Goal: Information Seeking & Learning: Learn about a topic

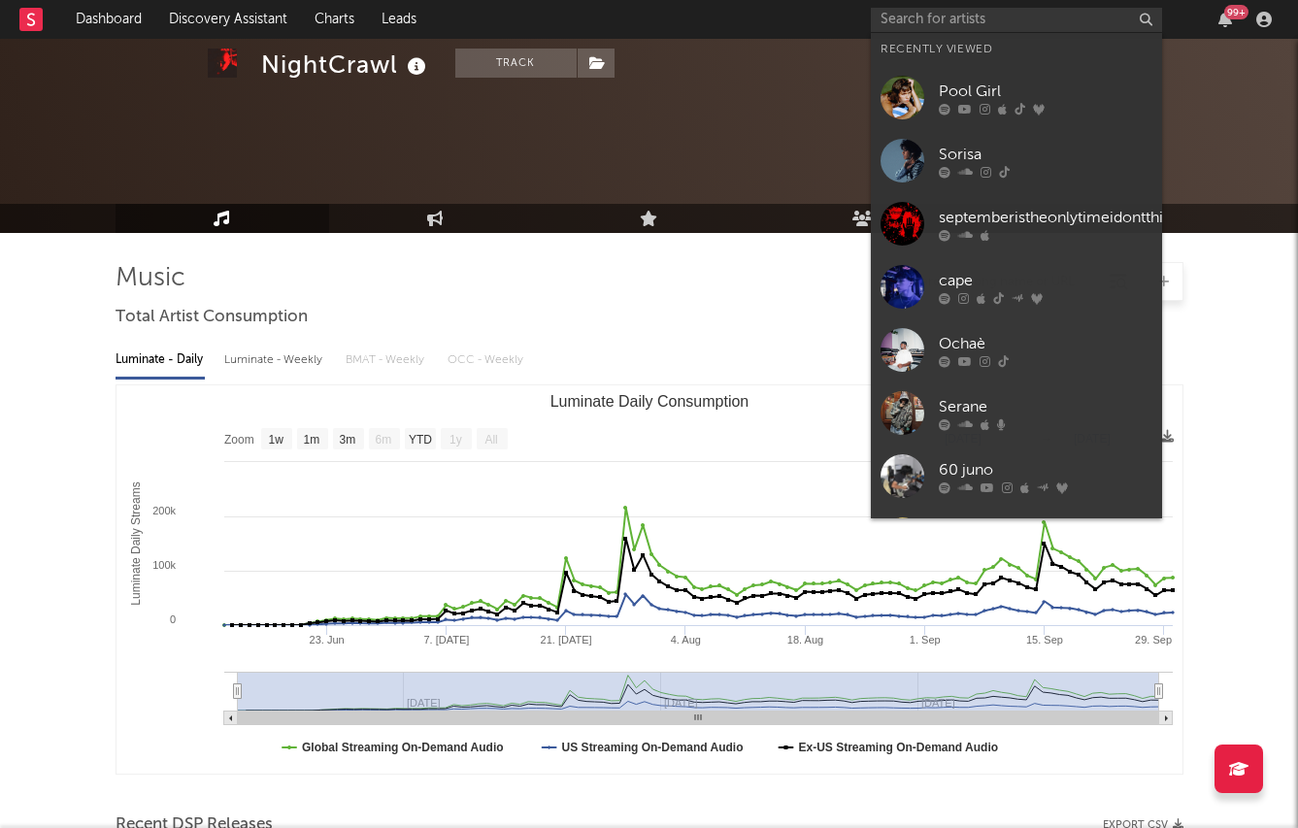
select select "1w"
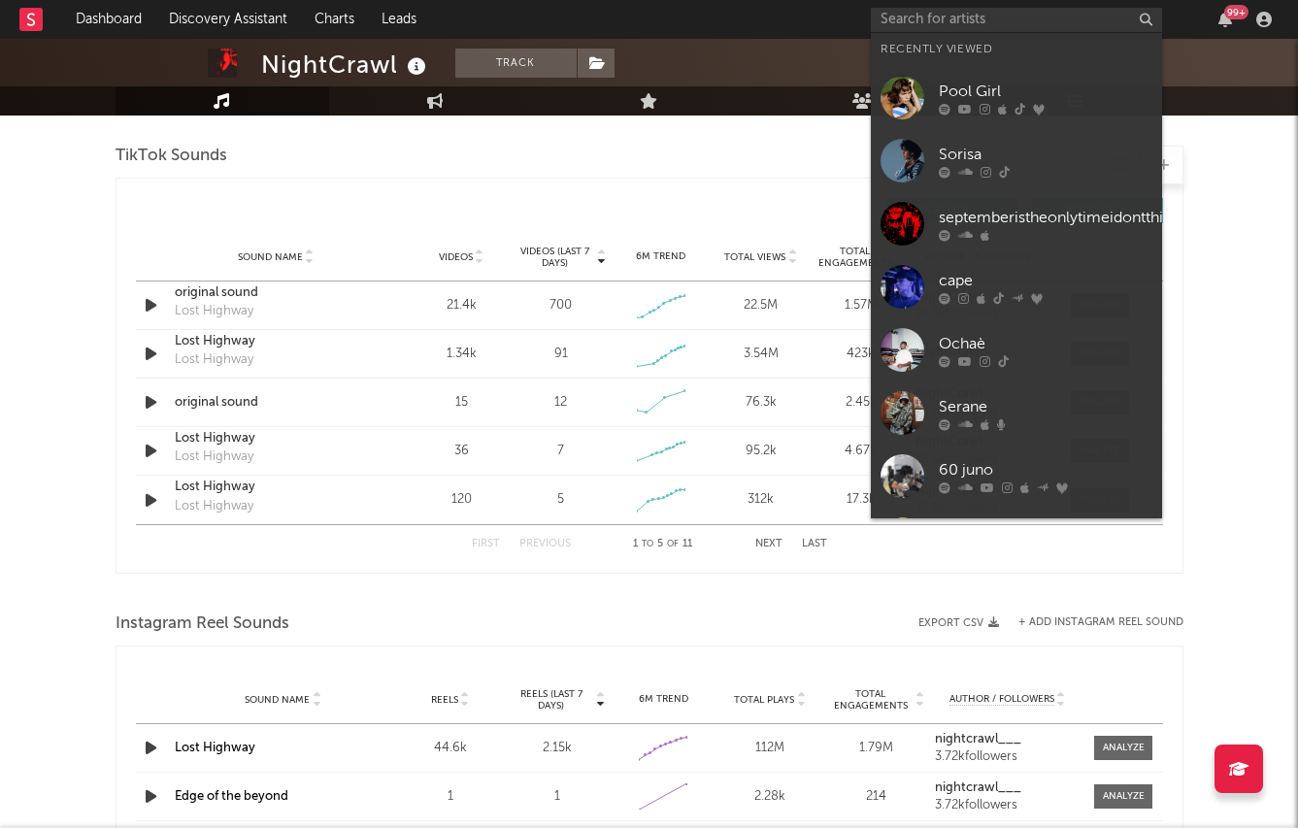
click at [954, 24] on input "text" at bounding box center [1016, 20] width 291 height 24
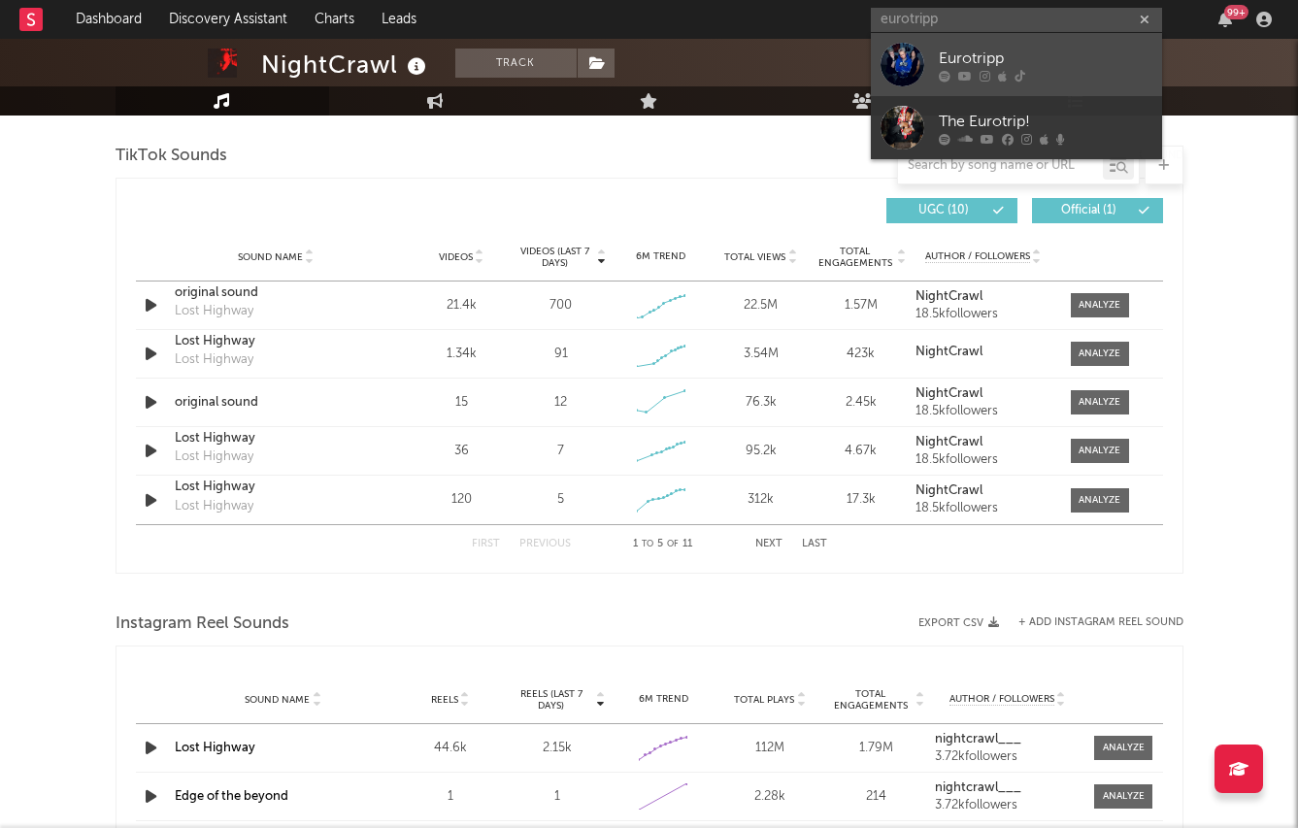
type input "eurotripp"
click at [942, 64] on div "Eurotripp" at bounding box center [1046, 58] width 214 height 23
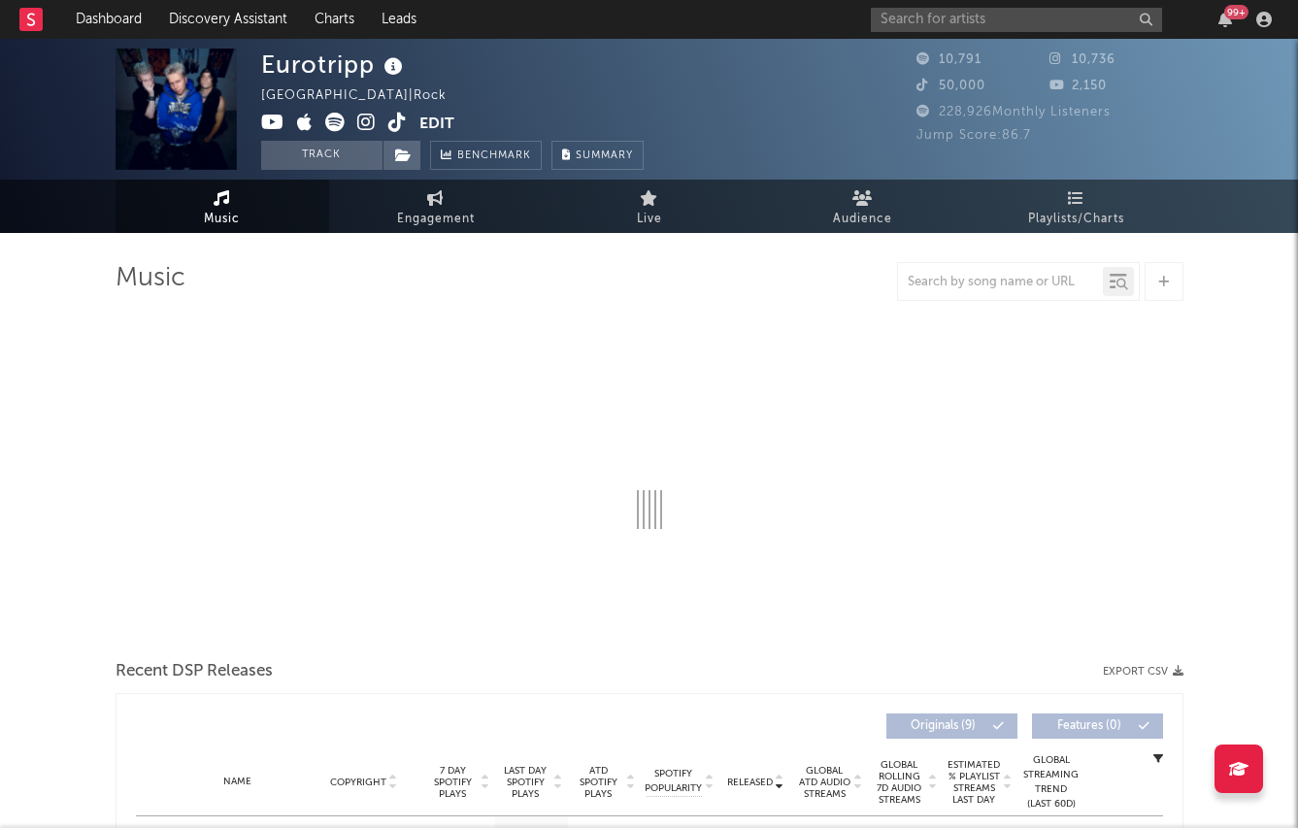
select select "1w"
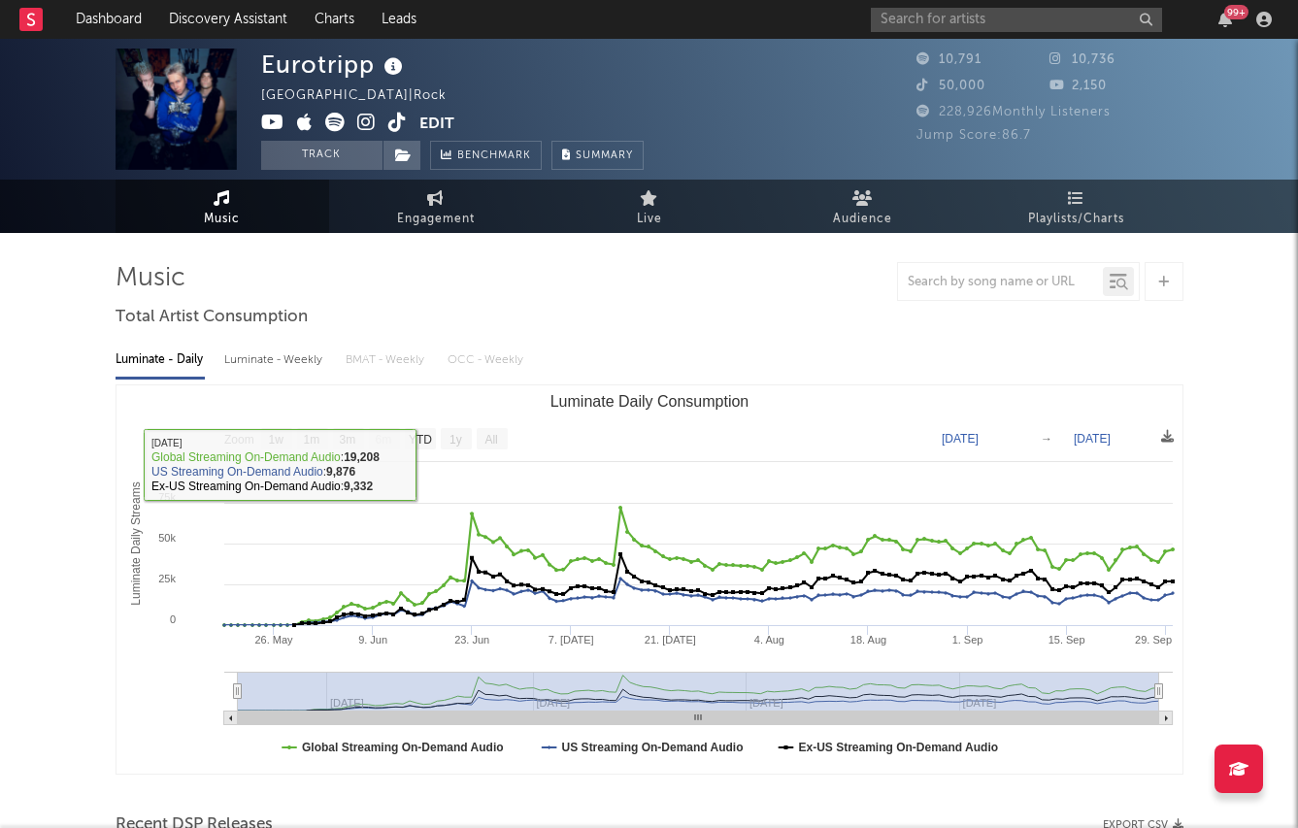
click at [275, 355] on div "Luminate - Weekly" at bounding box center [275, 360] width 102 height 33
select select "6m"
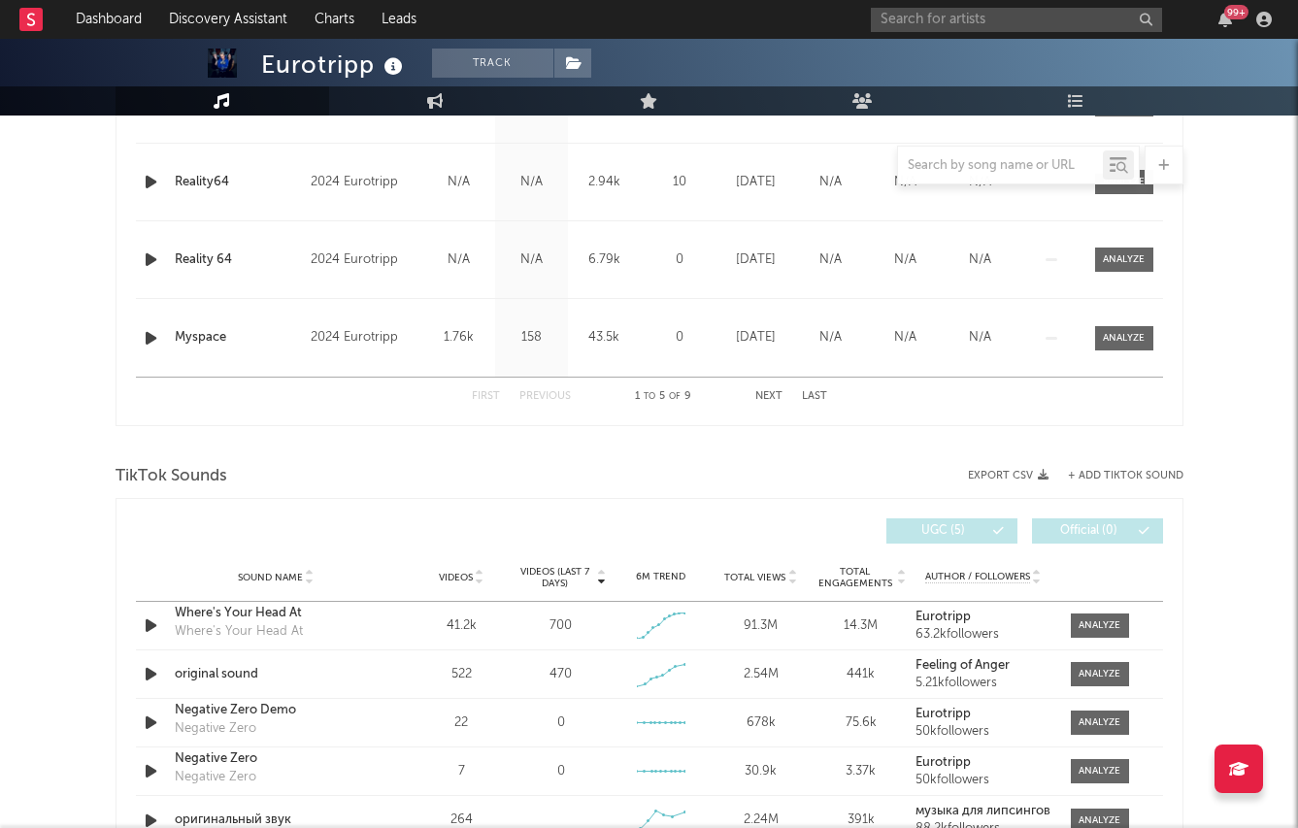
scroll to position [981, 0]
click at [148, 621] on icon "button" at bounding box center [151, 627] width 20 height 24
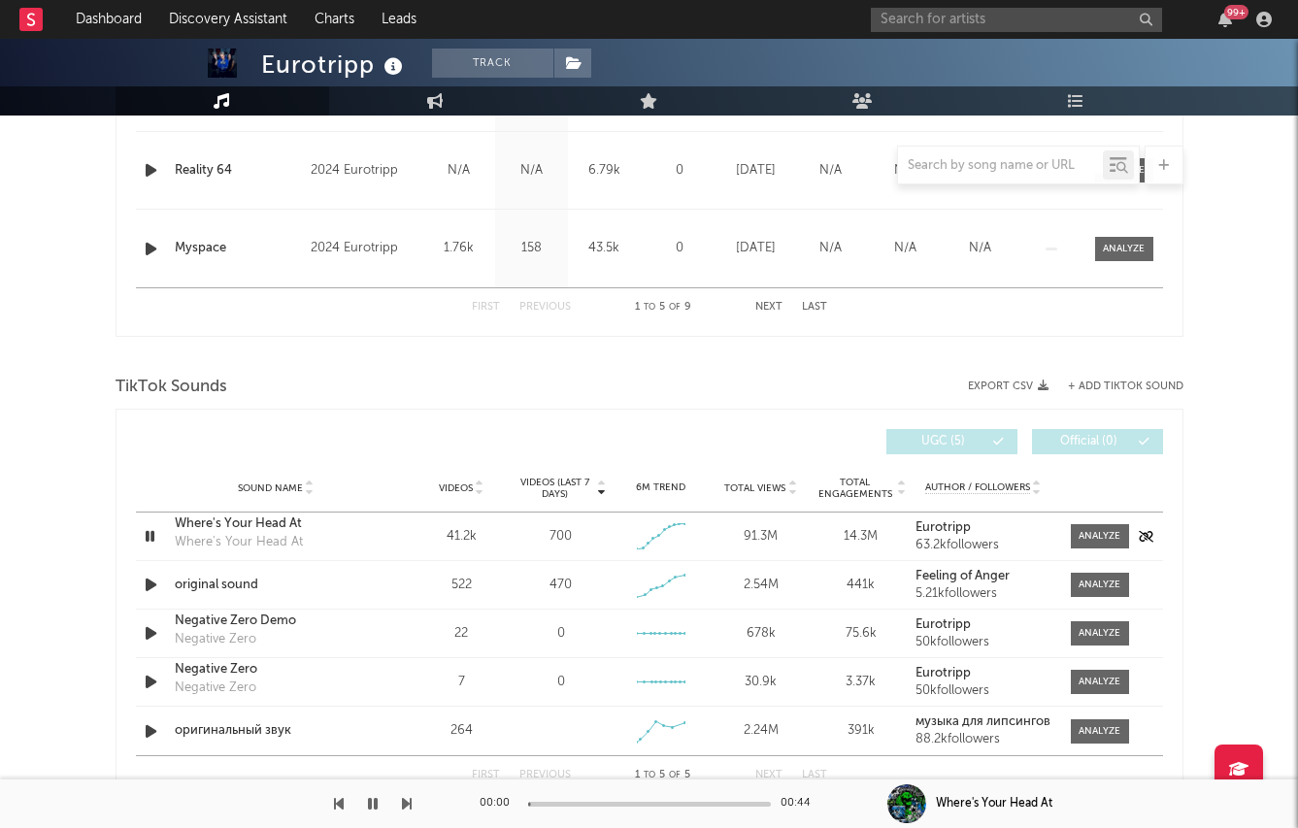
scroll to position [1081, 0]
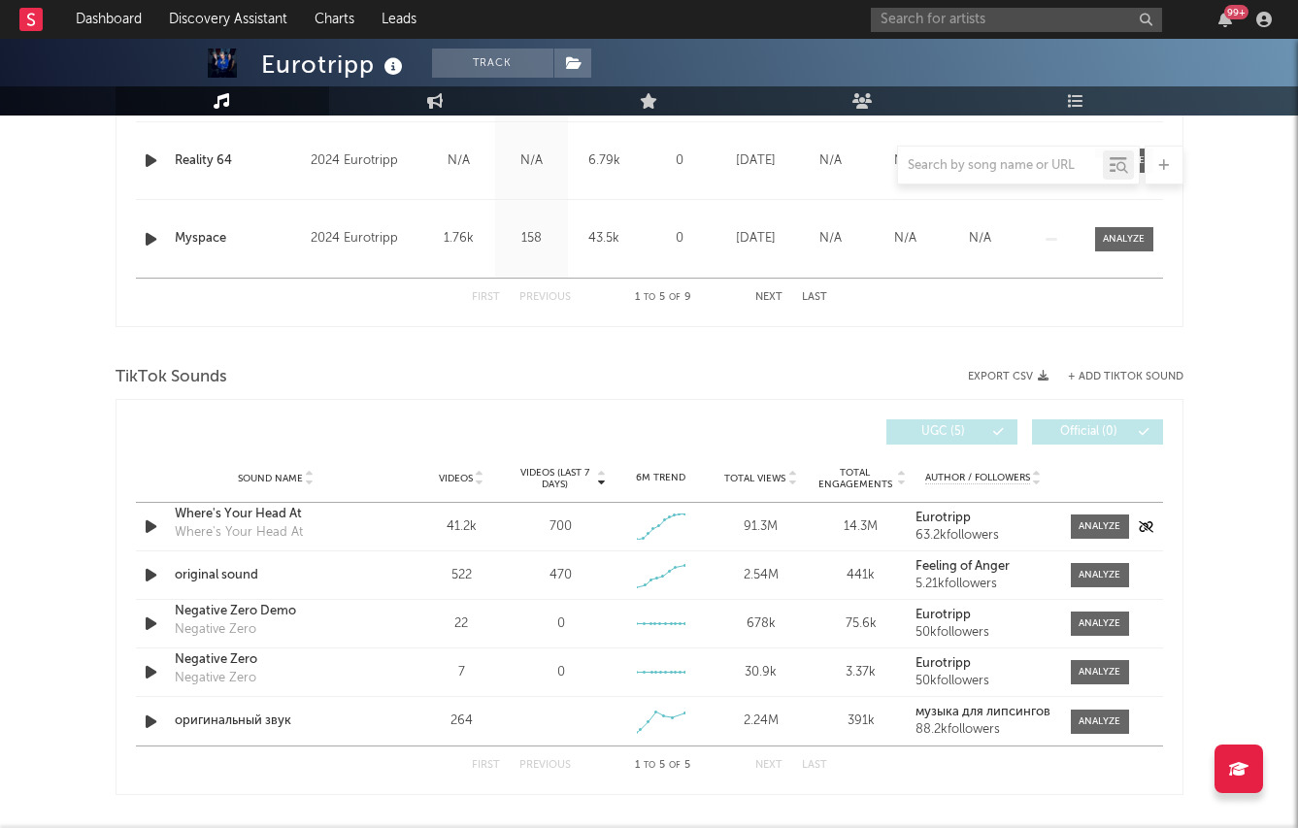
click at [157, 522] on icon "button" at bounding box center [151, 527] width 20 height 24
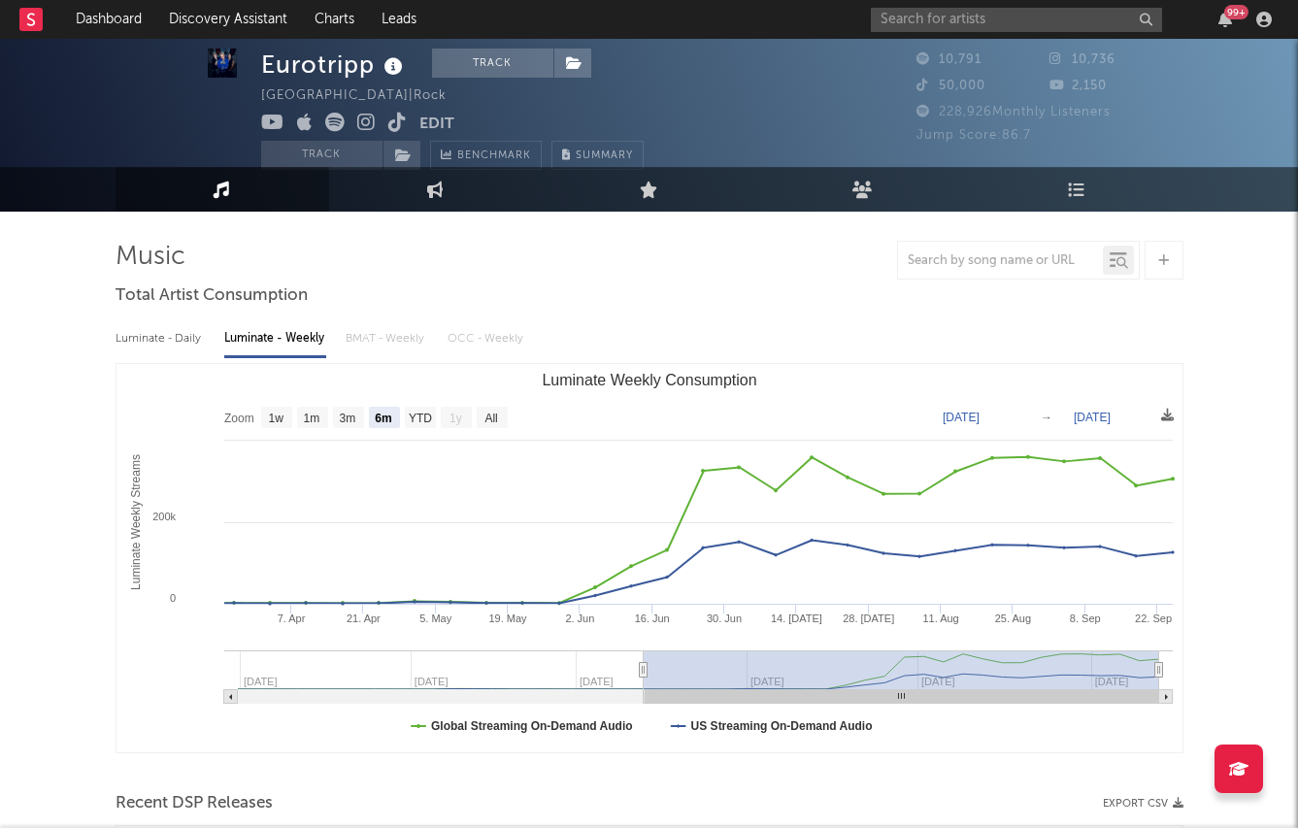
scroll to position [0, 0]
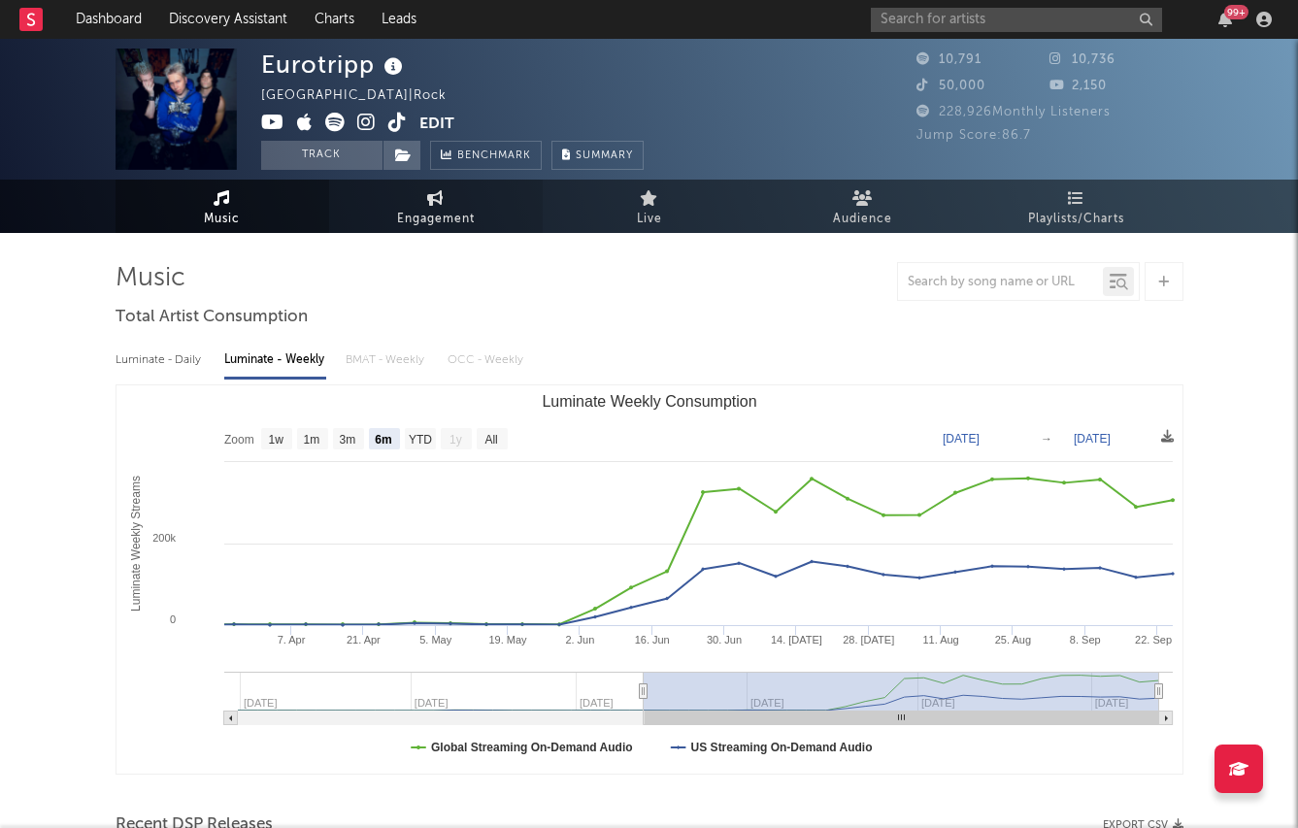
click at [436, 227] on span "Engagement" at bounding box center [436, 219] width 78 height 23
select select "1w"
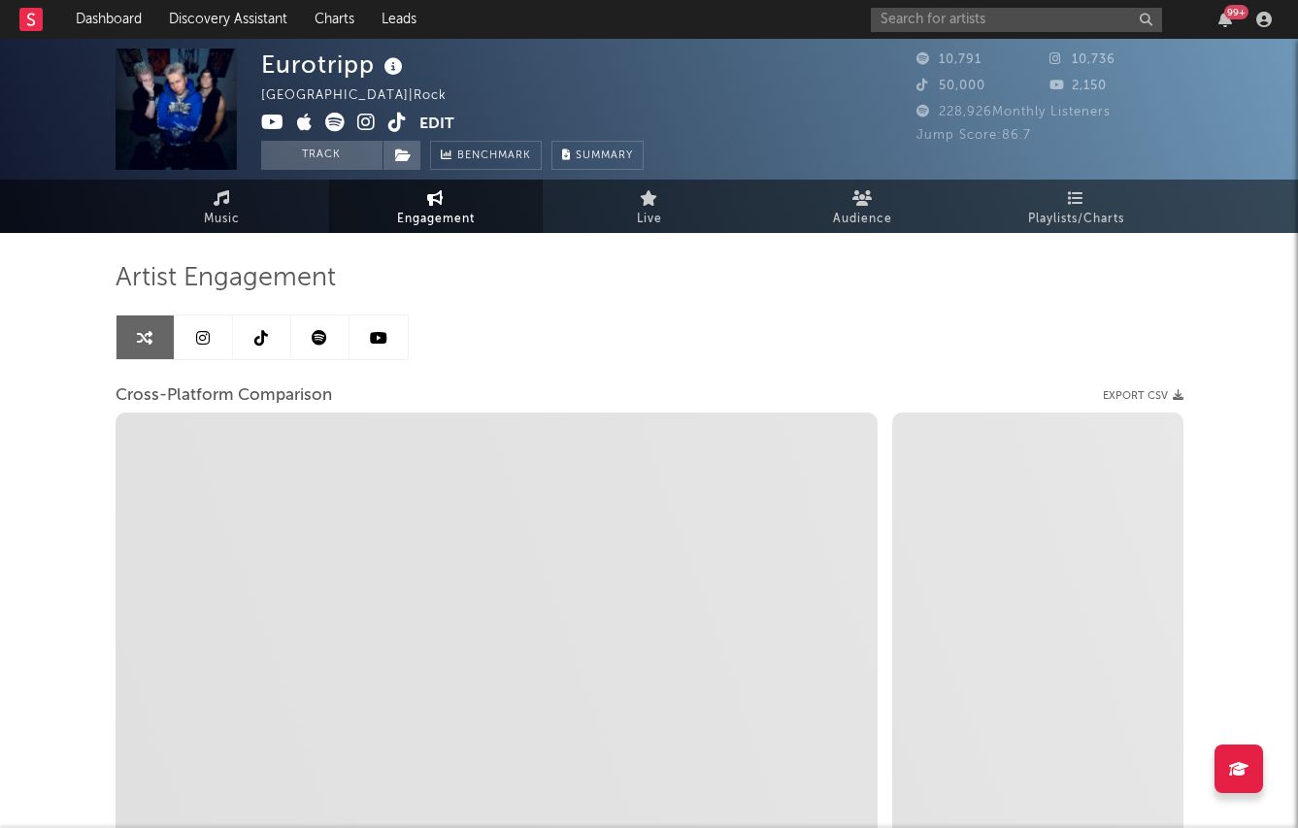
select select "1m"
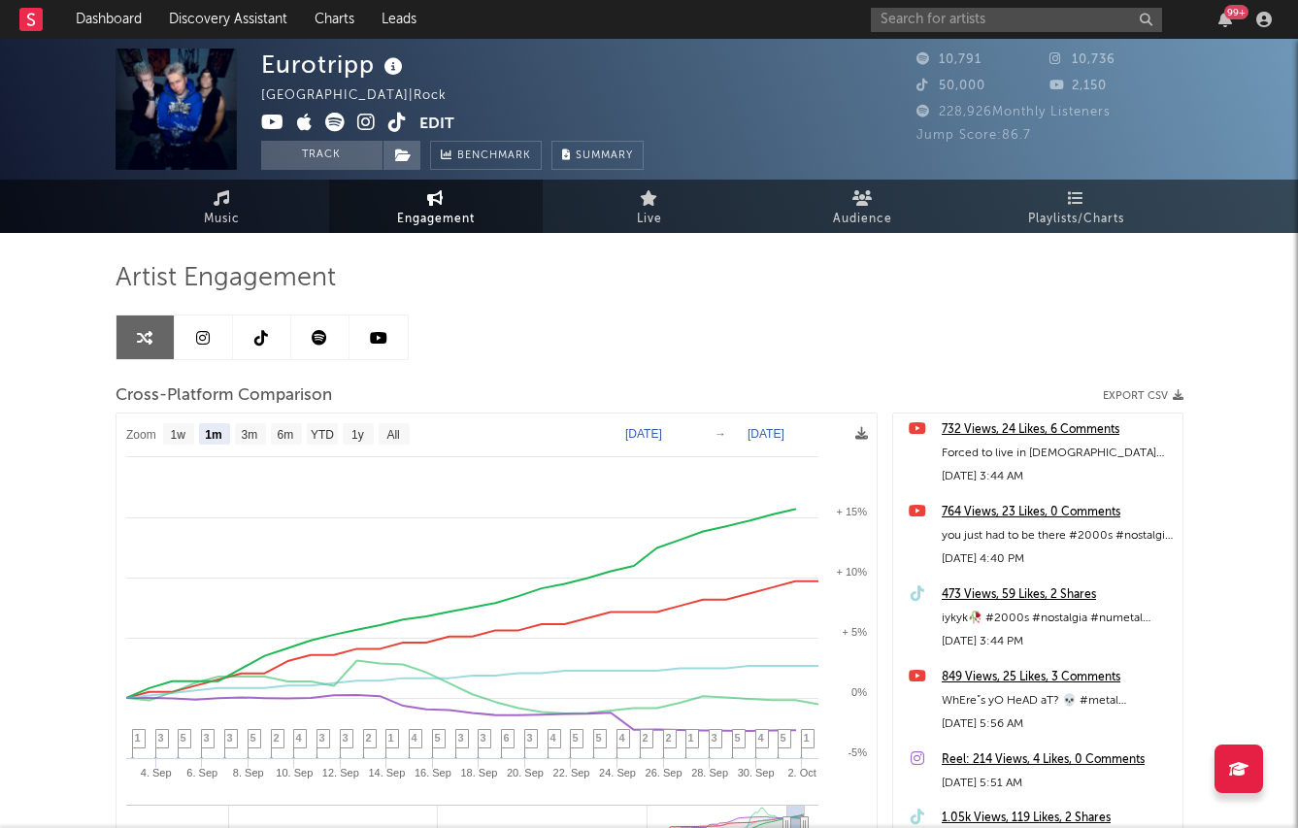
scroll to position [13, 0]
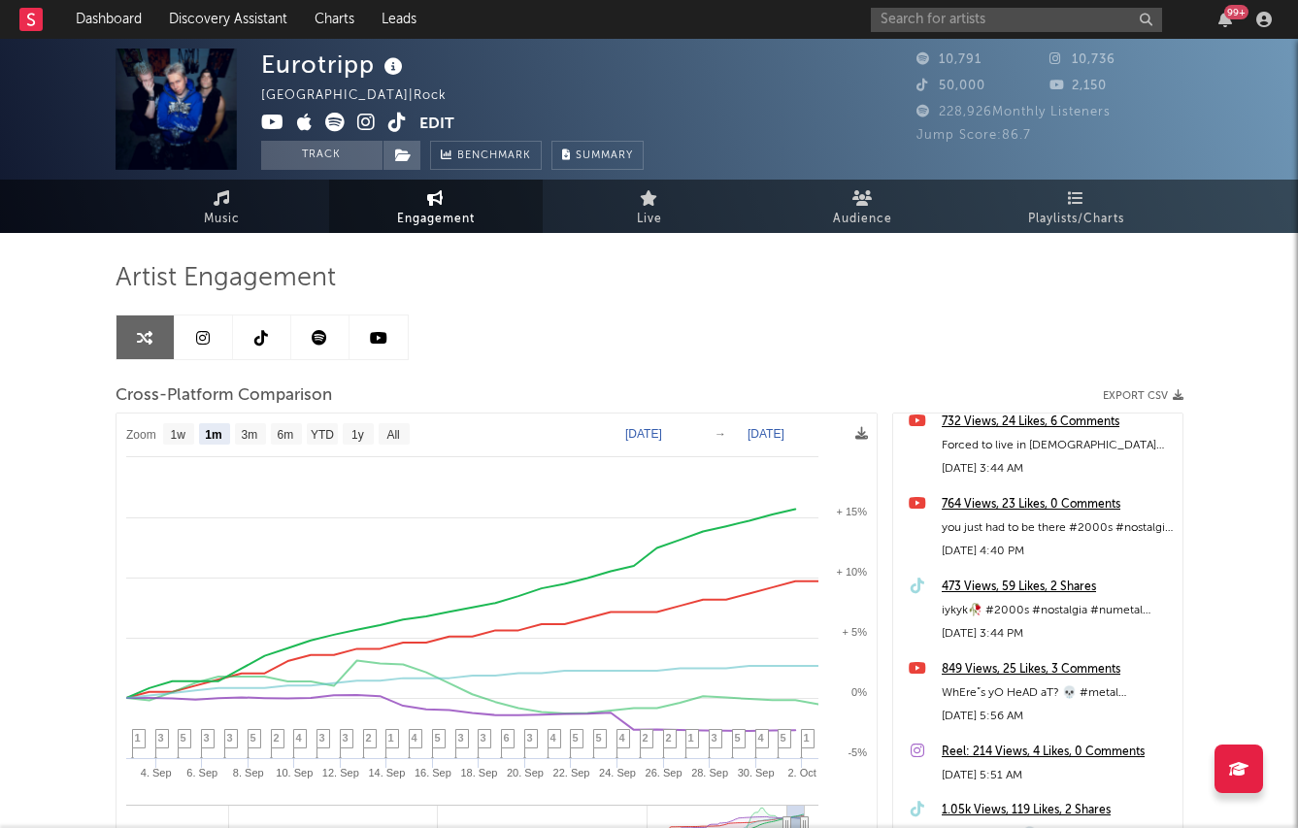
click at [972, 509] on div "764 Views, 23 Likes, 0 Comments" at bounding box center [1057, 504] width 231 height 23
click at [308, 705] on icon "close" at bounding box center [308, 712] width 14 height 16
click at [107, 18] on link "Dashboard" at bounding box center [108, 19] width 93 height 39
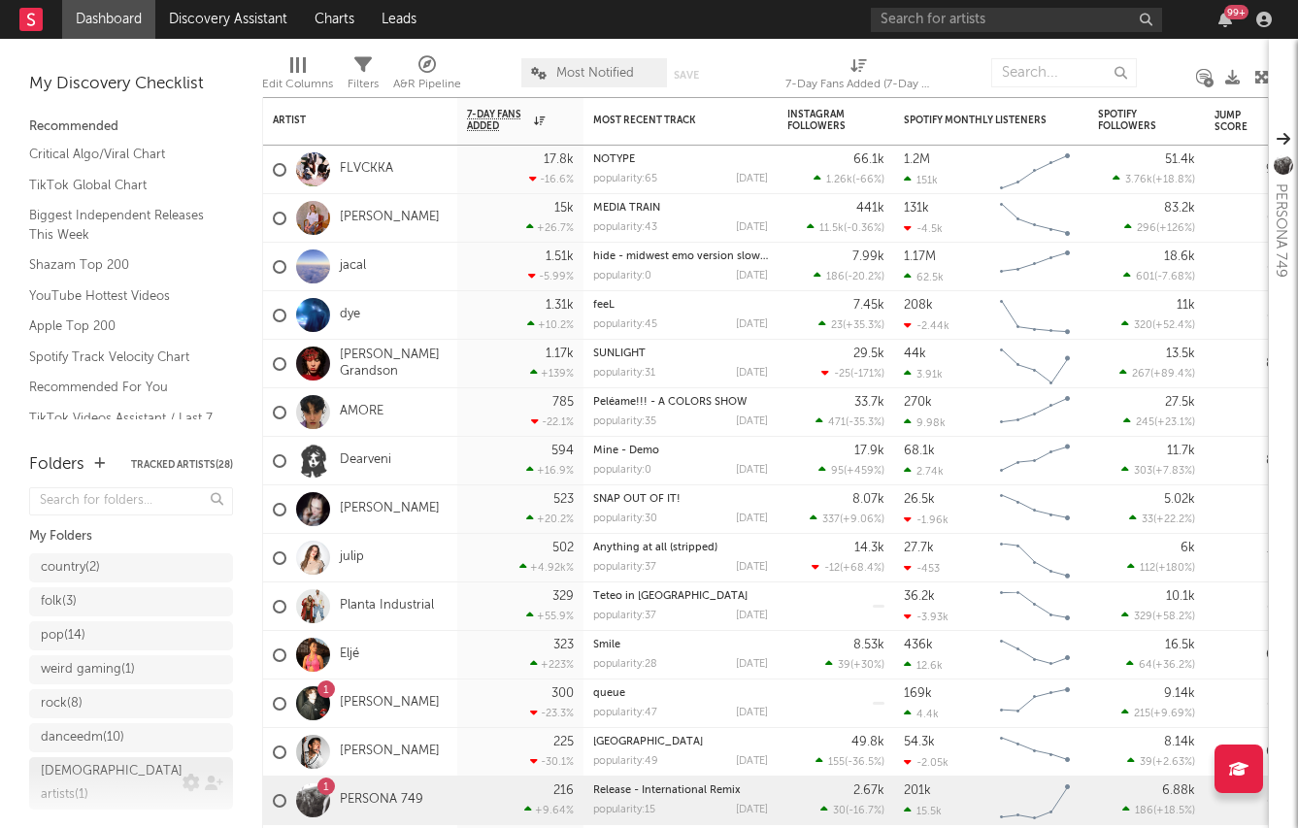
click at [106, 769] on div "[DEMOGRAPHIC_DATA] artists ( 1 )" at bounding box center [112, 783] width 142 height 47
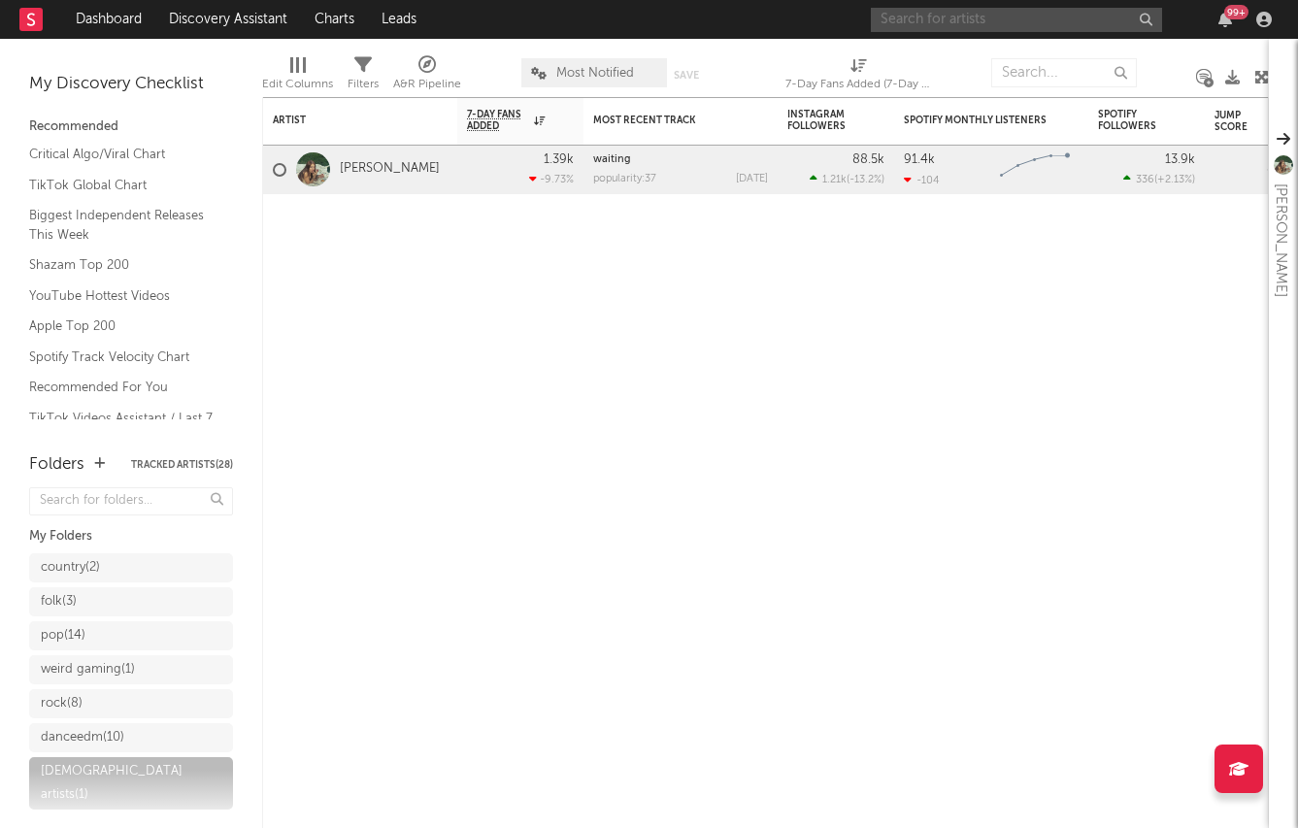
click at [979, 15] on input "text" at bounding box center [1016, 20] width 291 height 24
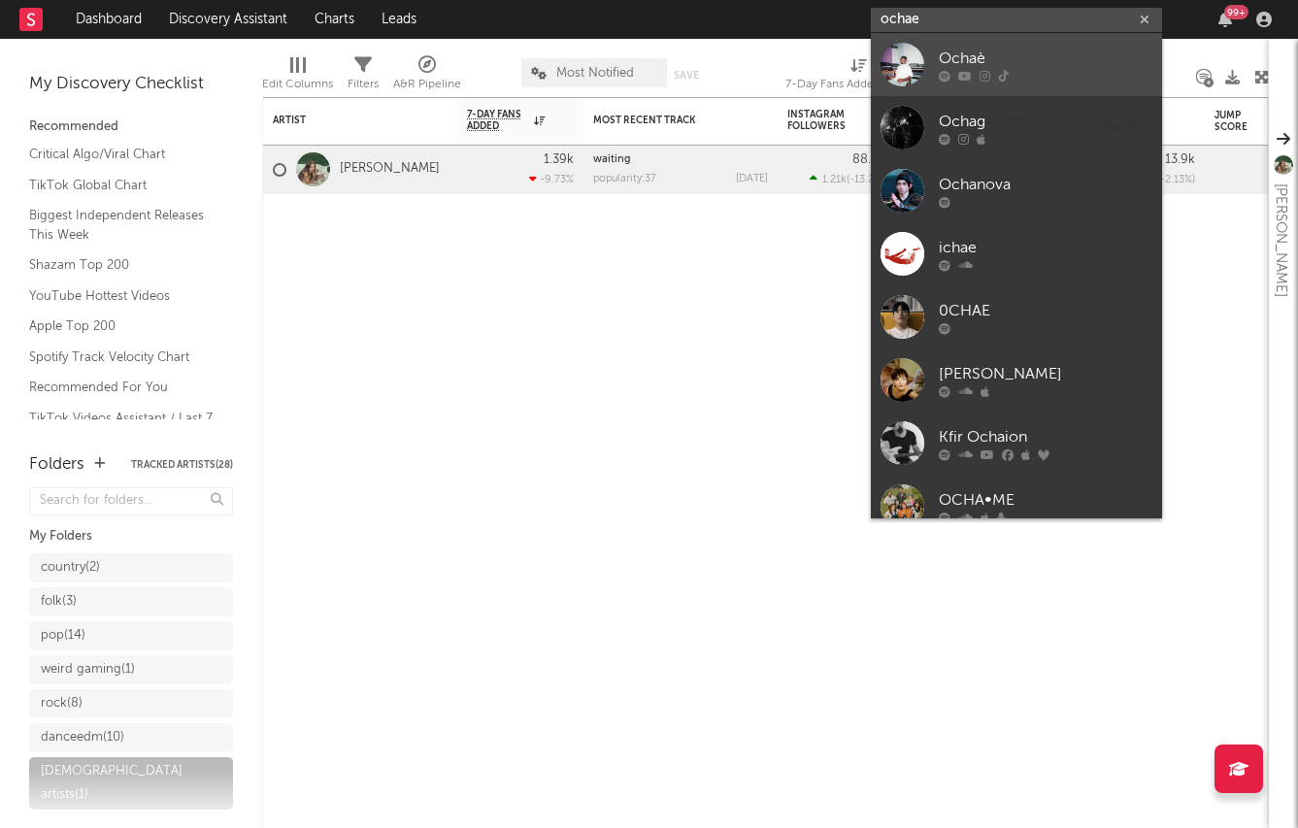
type input "ochae"
click at [1022, 47] on div "Ochaè" at bounding box center [1046, 58] width 214 height 23
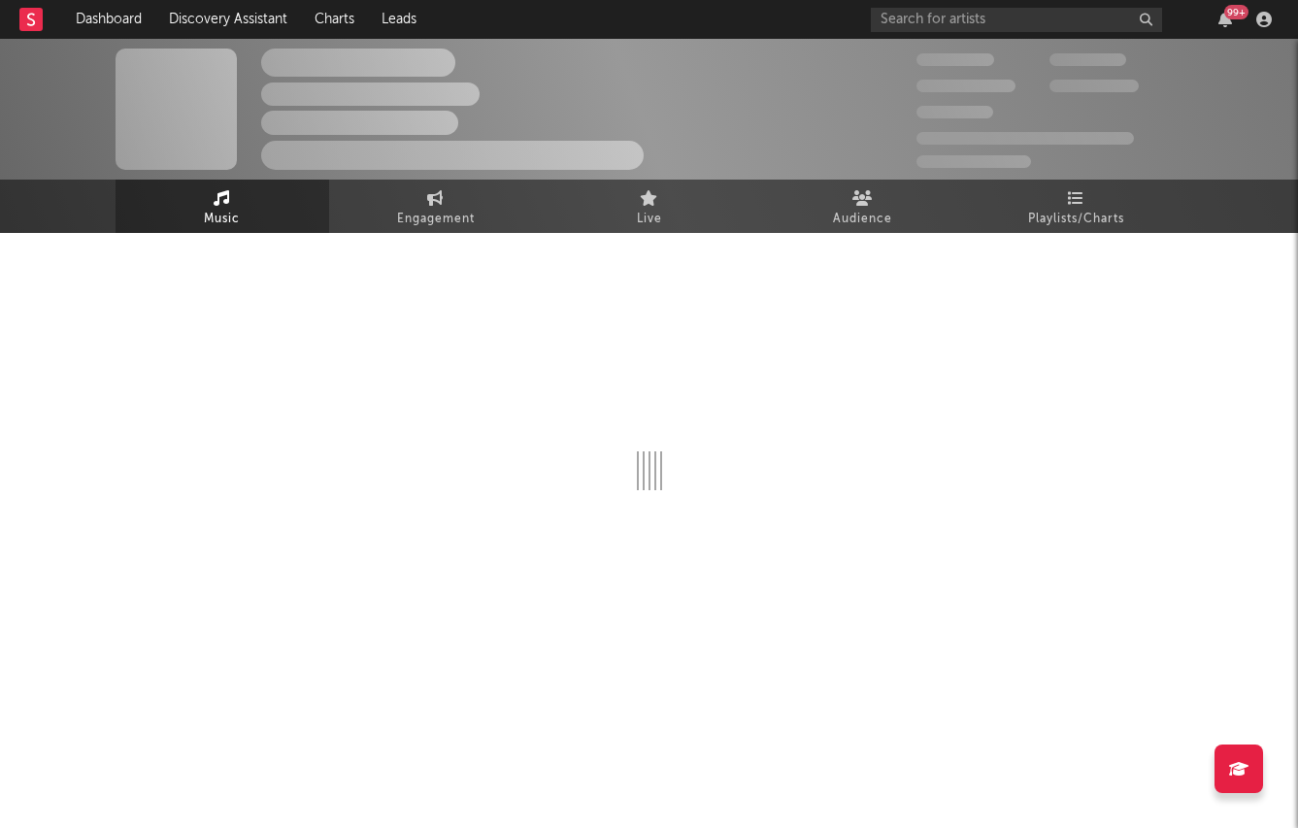
select select "1w"
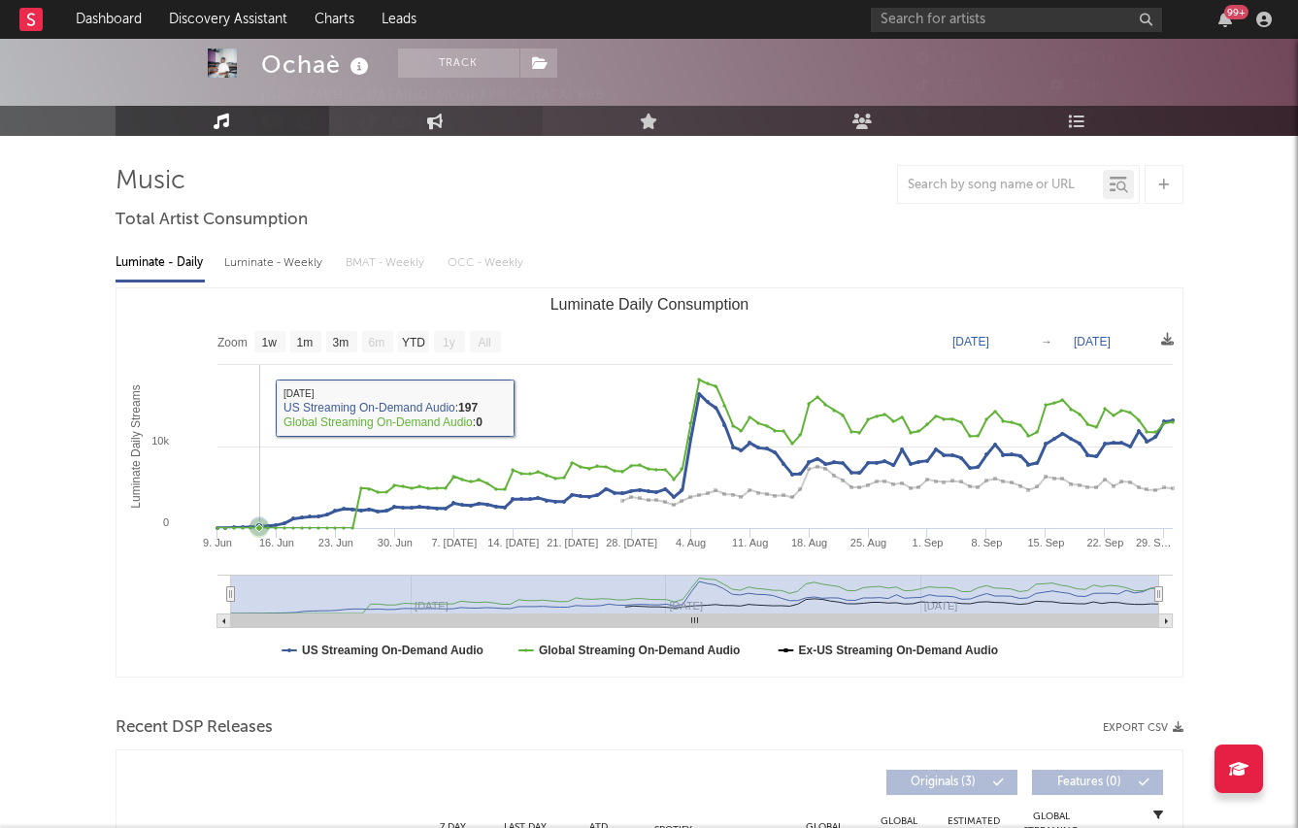
scroll to position [105, 0]
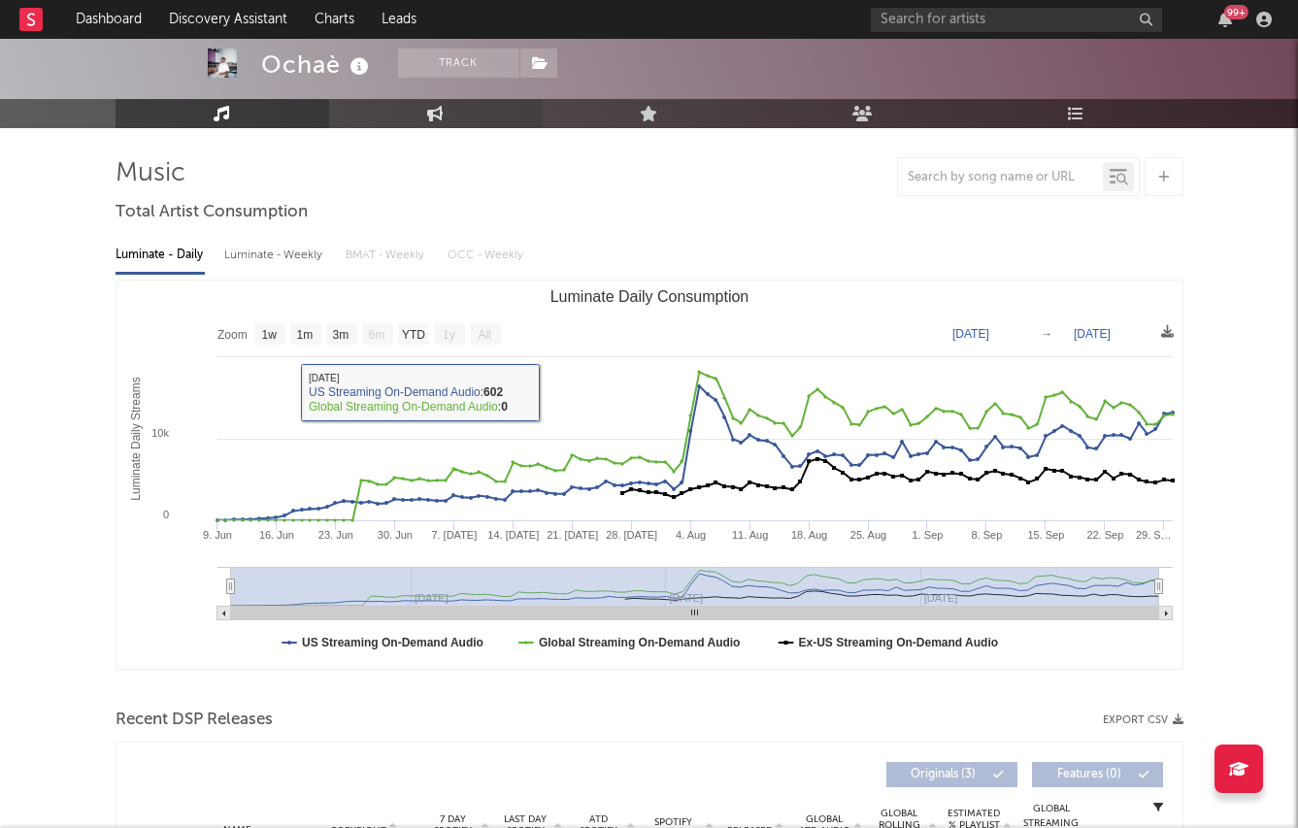
click at [401, 110] on link "Engagement" at bounding box center [436, 113] width 214 height 29
select select "1w"
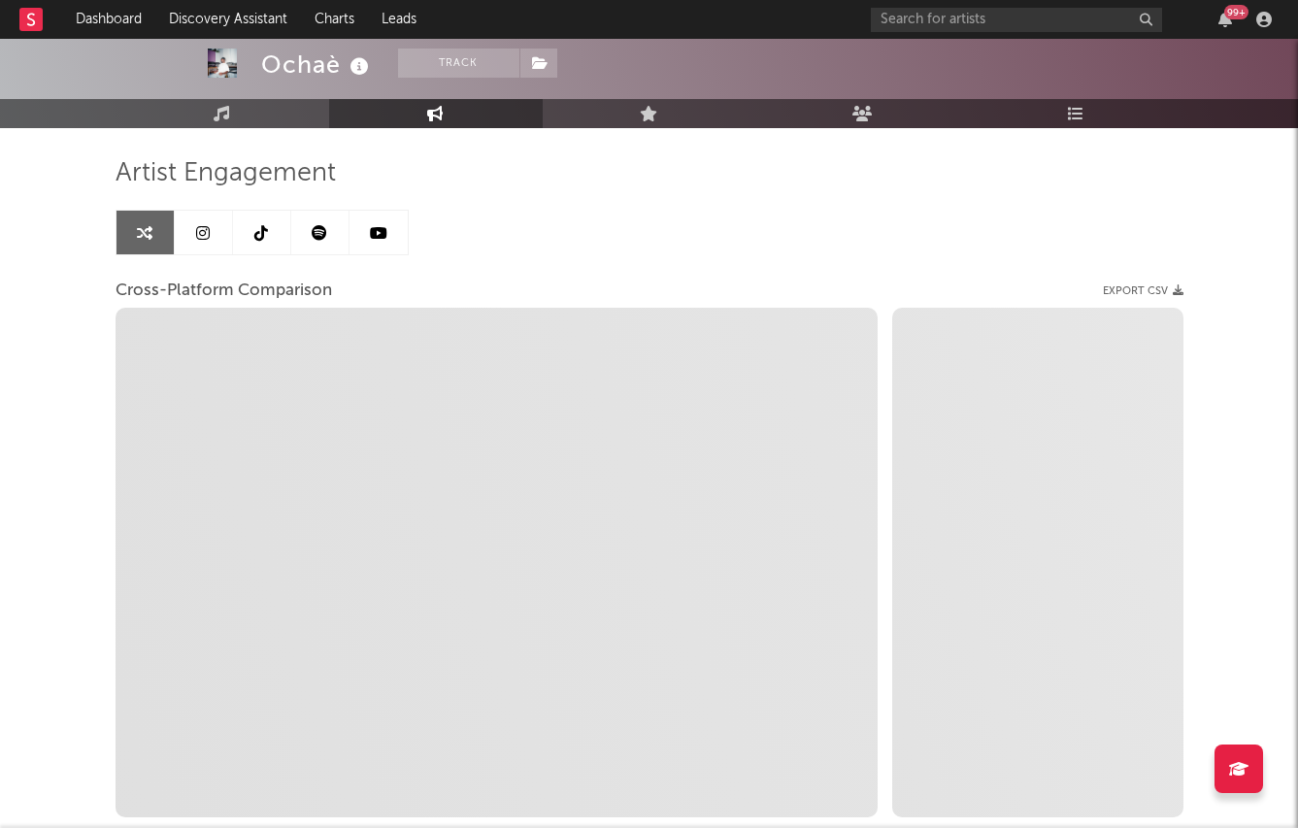
scroll to position [144, 0]
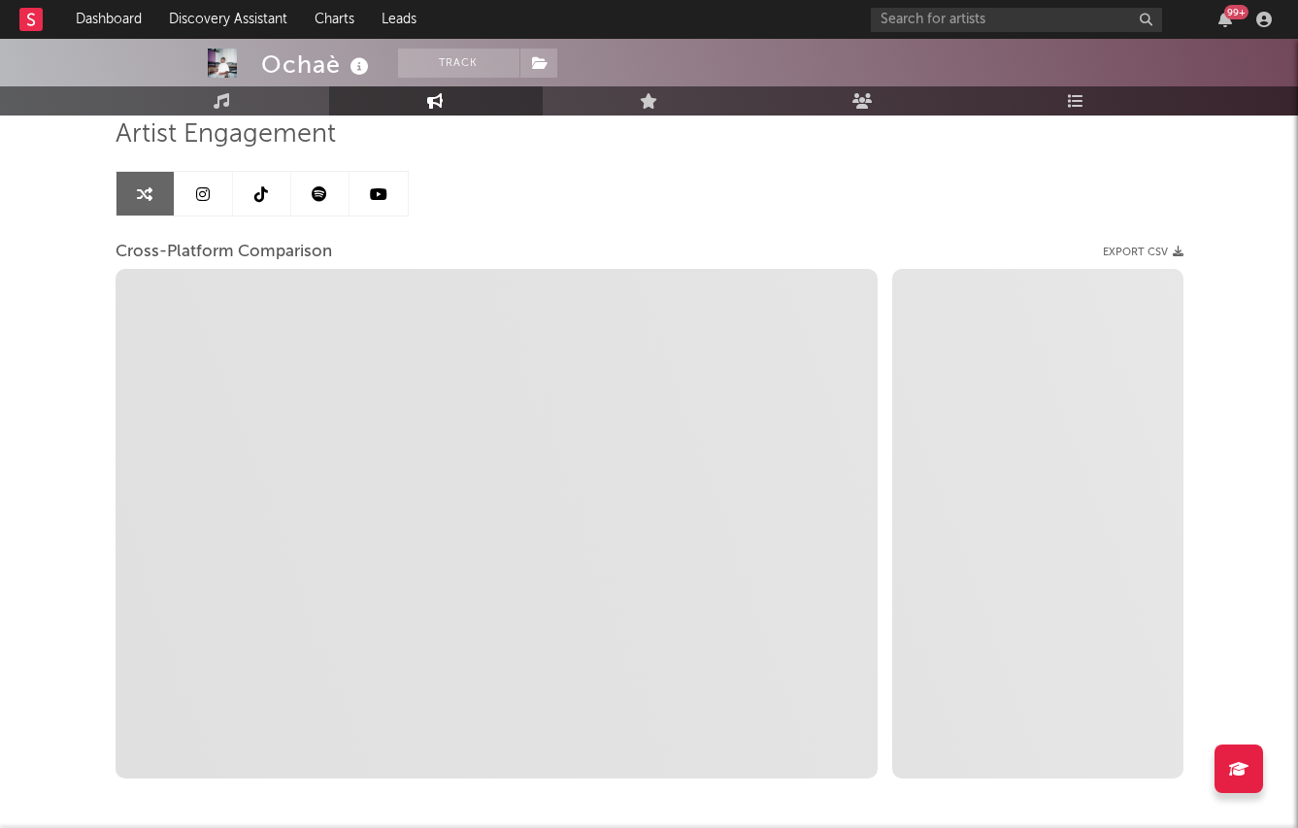
select select "1m"
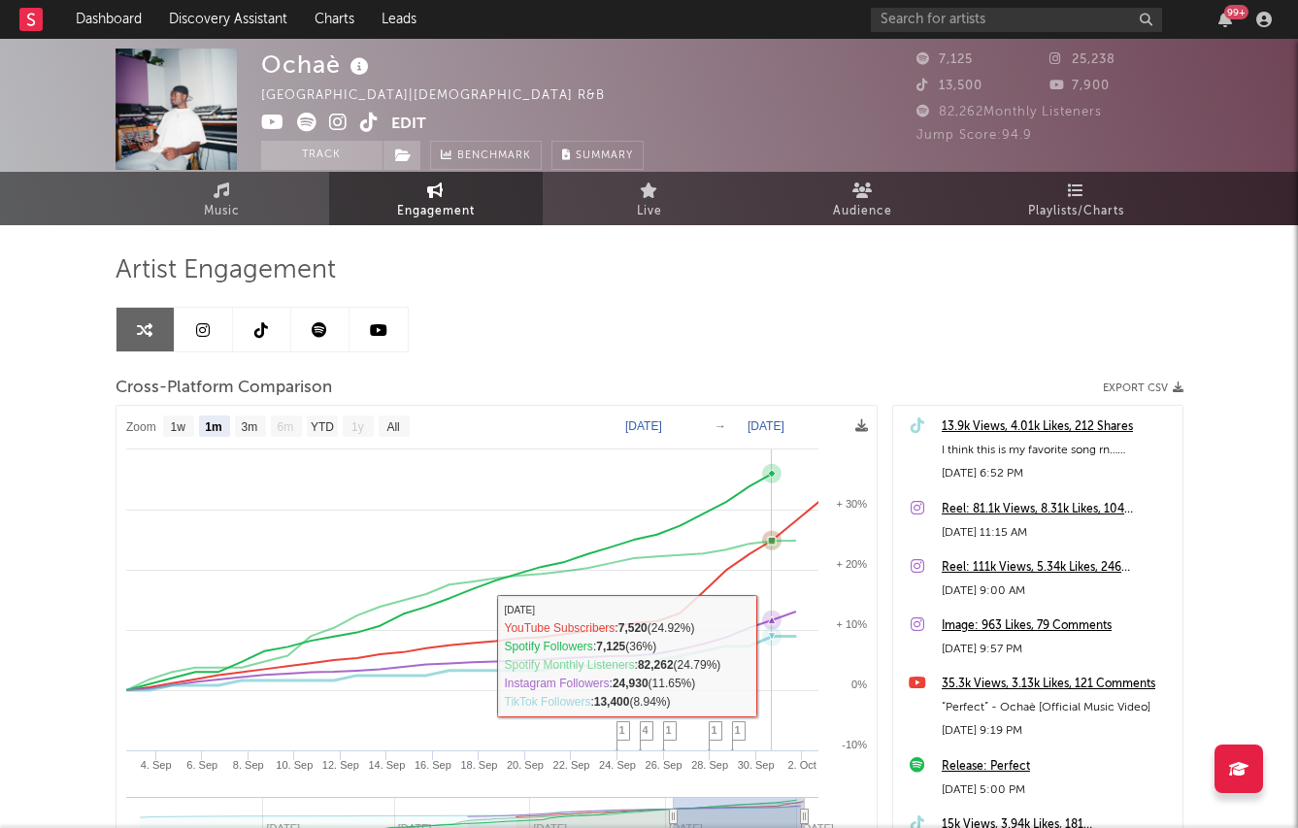
scroll to position [0, 0]
